Goal: Find specific page/section

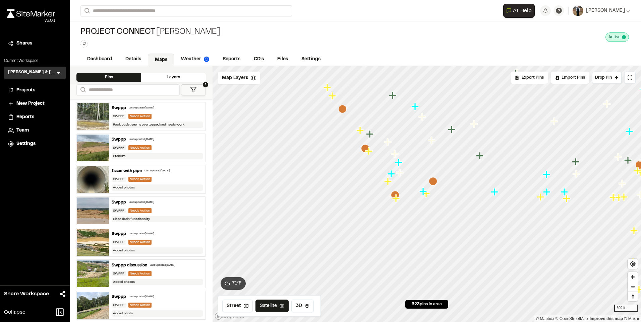
click at [197, 91] on button "1" at bounding box center [193, 89] width 25 height 11
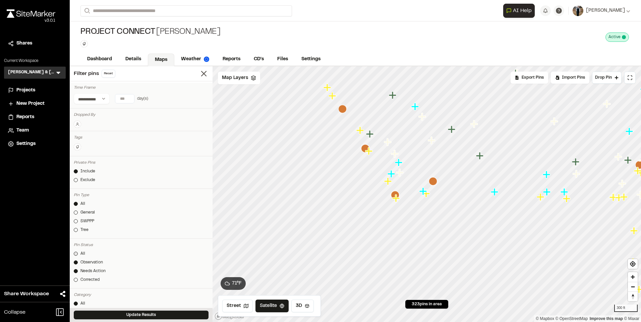
click at [78, 253] on link "All" at bounding box center [141, 254] width 135 height 6
click at [113, 317] on button "Update Results" at bounding box center [141, 315] width 135 height 9
click at [245, 79] on span "Map Layers" at bounding box center [235, 77] width 26 height 7
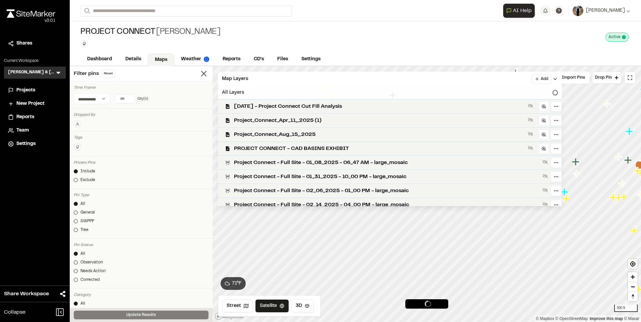
click at [272, 135] on span "Project_Connect_Aug_15,_2025" at bounding box center [379, 135] width 291 height 8
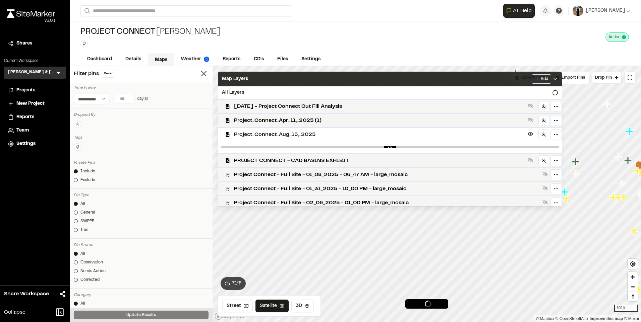
click at [260, 77] on div "Map Layers Add" at bounding box center [390, 79] width 344 height 15
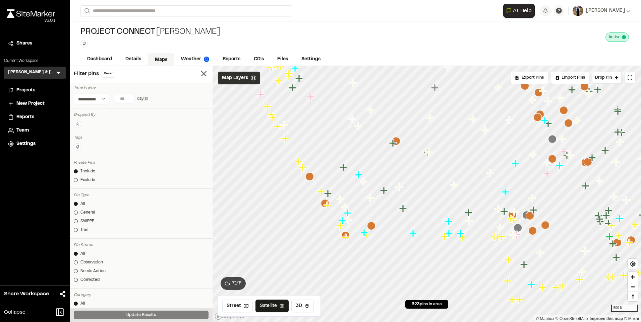
click at [235, 73] on div "Map Layers" at bounding box center [239, 78] width 42 height 13
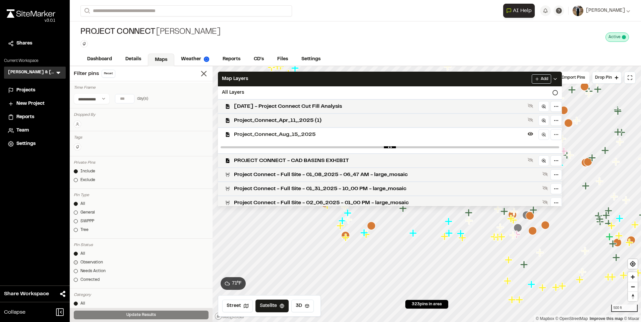
click at [140, 263] on link "Observation" at bounding box center [141, 263] width 135 height 6
click at [91, 255] on link "All" at bounding box center [141, 254] width 135 height 6
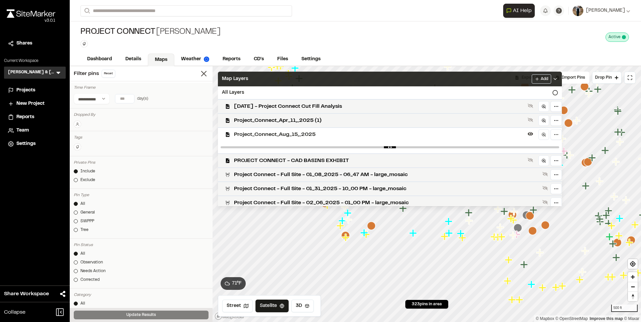
click at [364, 79] on div "Map Layers Add" at bounding box center [390, 79] width 344 height 15
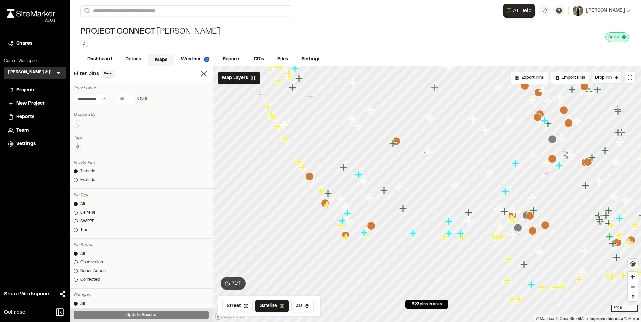
click at [109, 73] on button "Reset" at bounding box center [109, 74] width 14 height 8
drag, startPoint x: 147, startPoint y: 309, endPoint x: 142, endPoint y: 316, distance: 8.4
click at [147, 309] on div "Update Results" at bounding box center [141, 315] width 143 height 14
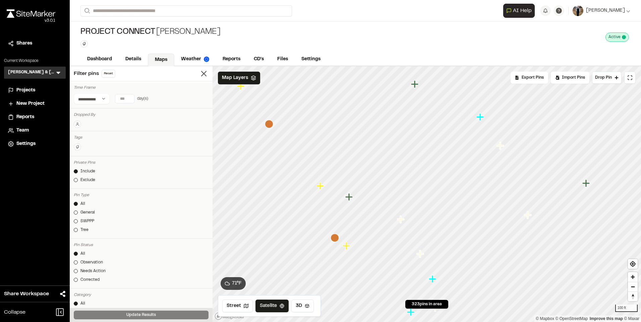
click at [347, 250] on icon "Map marker" at bounding box center [347, 246] width 9 height 9
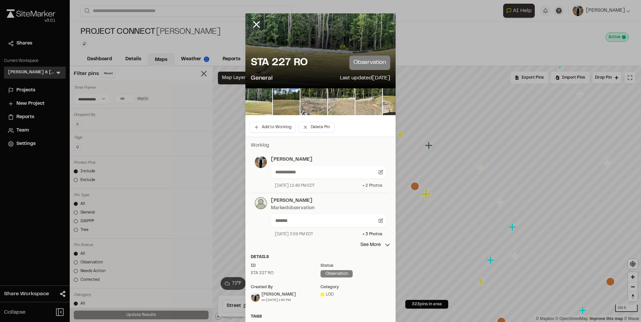
click at [375, 185] on div "+ 2 Photo s" at bounding box center [372, 186] width 20 height 6
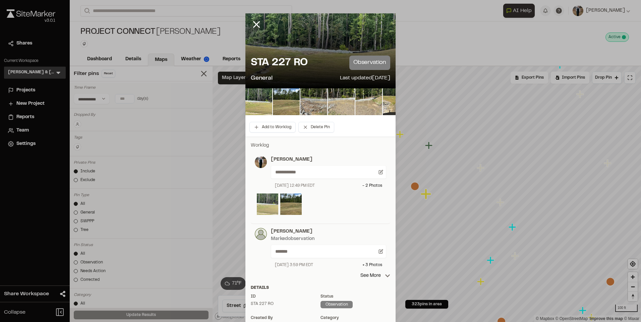
click at [266, 205] on img at bounding box center [267, 204] width 21 height 21
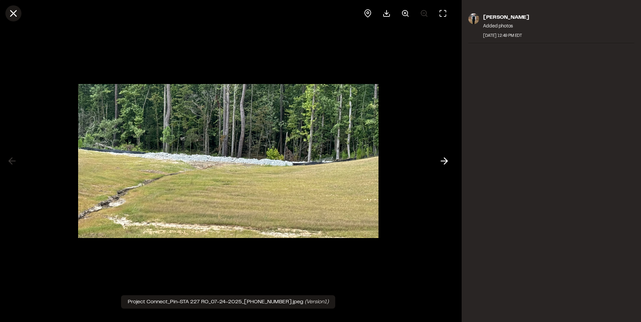
click at [19, 10] on icon at bounding box center [13, 13] width 11 height 11
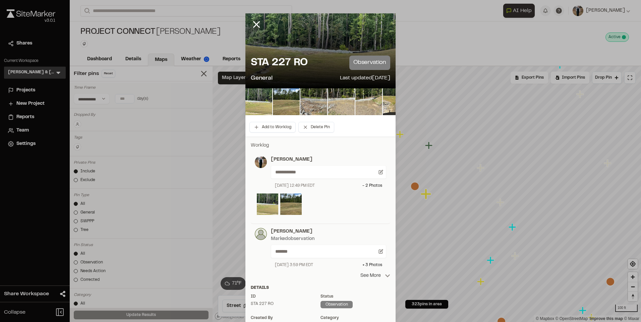
click at [371, 277] on p "See More" at bounding box center [375, 276] width 30 height 7
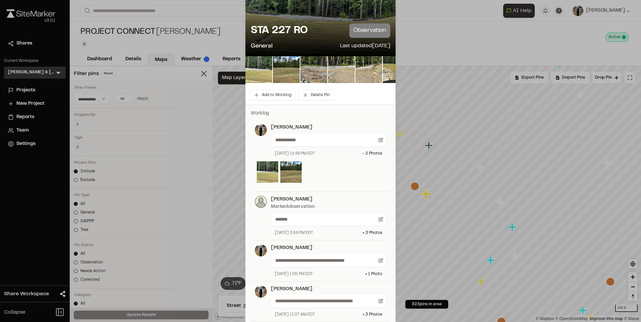
scroll to position [67, 0]
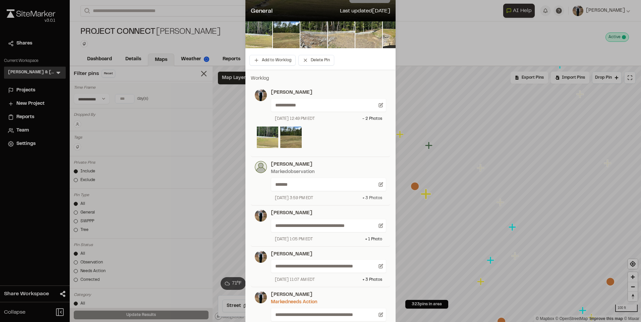
click at [371, 198] on div "+ 3 Photo s" at bounding box center [372, 198] width 20 height 6
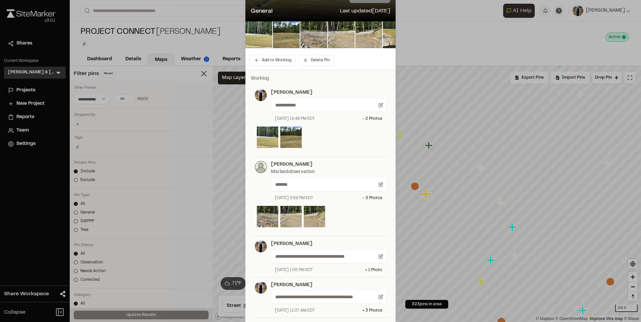
scroll to position [134, 0]
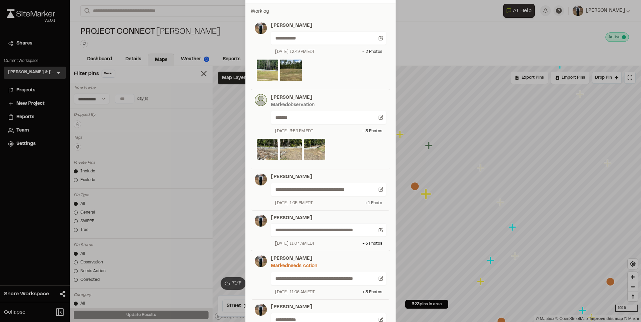
click at [375, 202] on div "+ 1 Photo" at bounding box center [373, 203] width 17 height 6
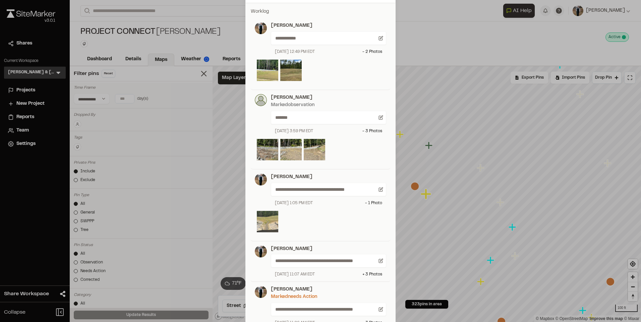
click at [264, 223] on img at bounding box center [267, 221] width 21 height 21
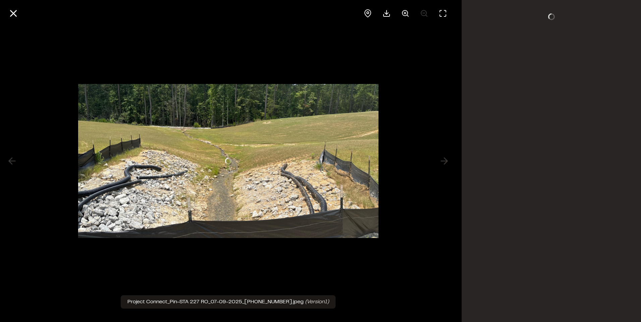
scroll to position [0, 0]
click at [386, 15] on icon at bounding box center [386, 13] width 8 height 8
click at [20, 17] on button at bounding box center [13, 13] width 16 height 16
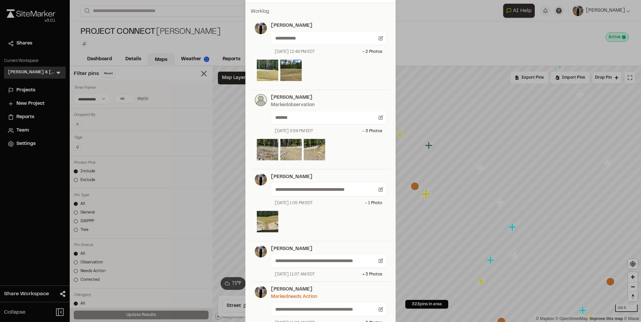
scroll to position [201, 0]
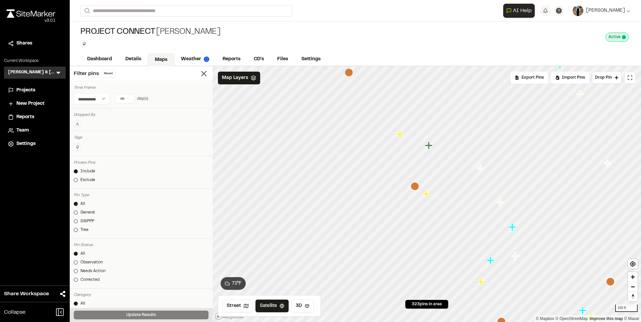
click at [430, 147] on icon "Map marker" at bounding box center [429, 145] width 9 height 9
click at [414, 237] on icon "Map marker" at bounding box center [412, 235] width 8 height 8
